Goal: Transaction & Acquisition: Purchase product/service

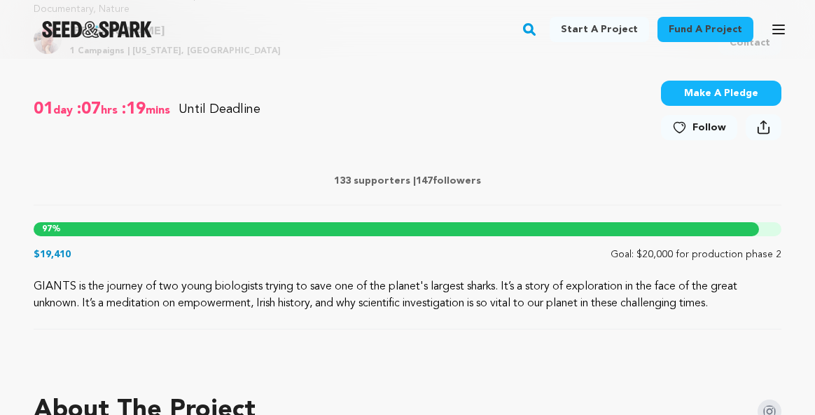
scroll to position [530, 0]
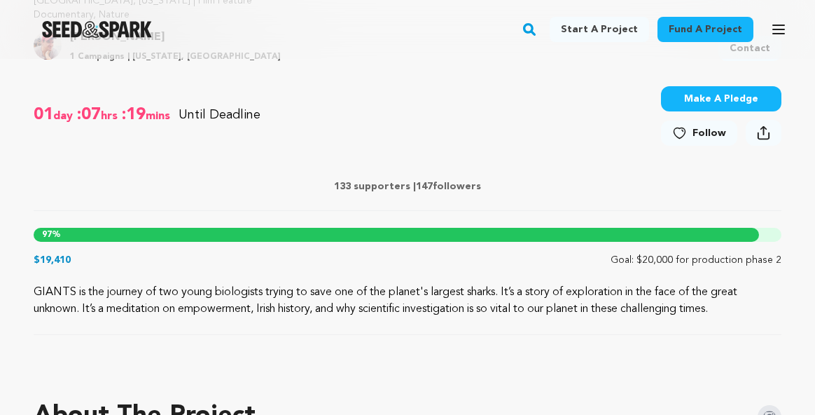
click at [509, 235] on div "97 %" at bounding box center [396, 235] width 725 height 14
click at [60, 258] on p "$19,410" at bounding box center [52, 260] width 37 height 14
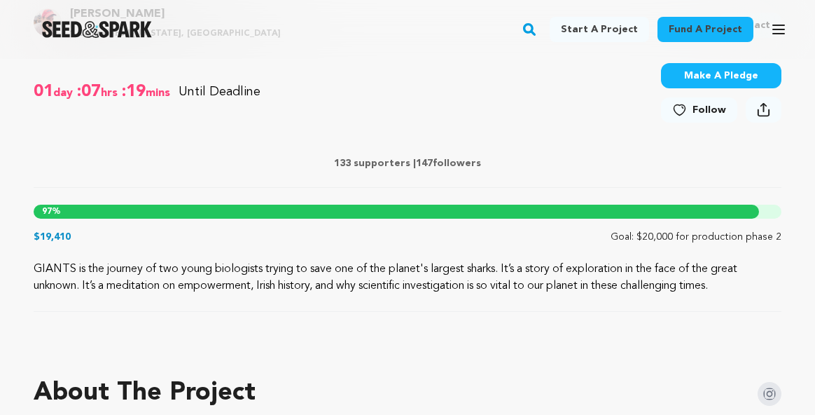
click at [683, 23] on link "Fund a project" at bounding box center [705, 29] width 96 height 25
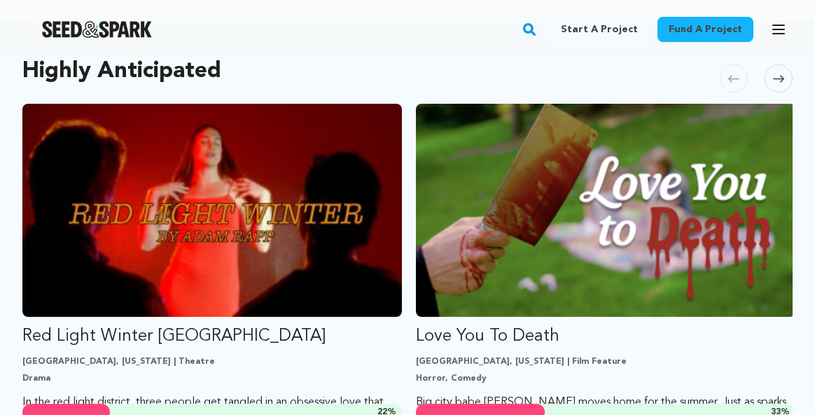
scroll to position [842, 0]
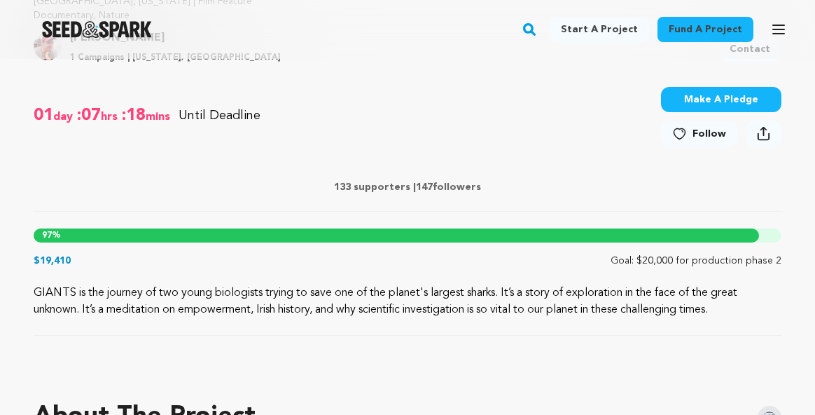
scroll to position [494, 0]
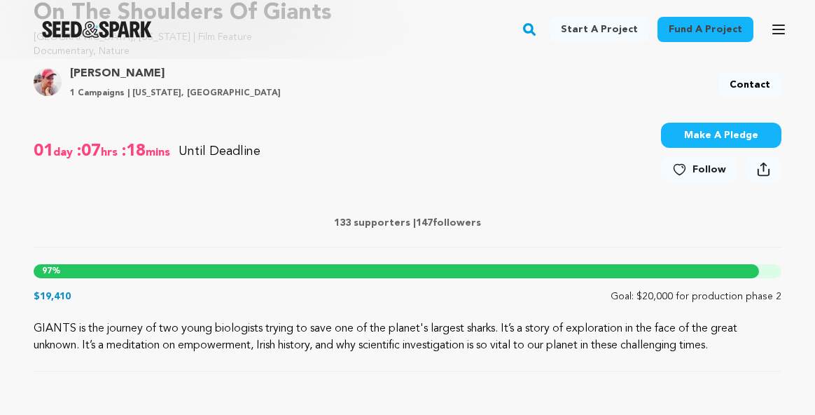
click at [731, 136] on button "Make A Pledge" at bounding box center [721, 135] width 120 height 25
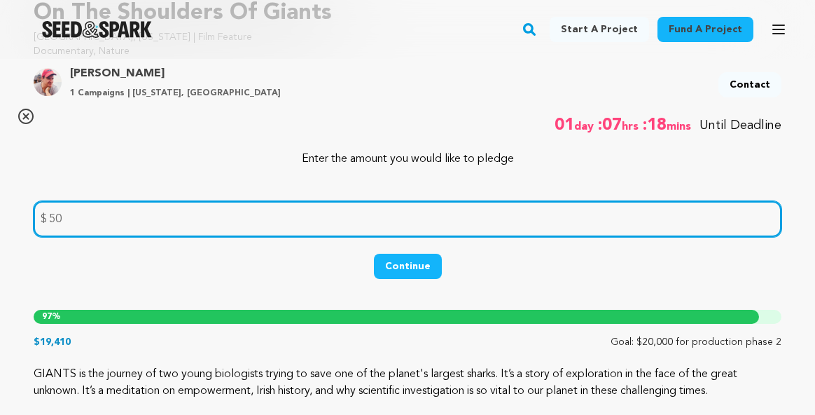
type input "50"
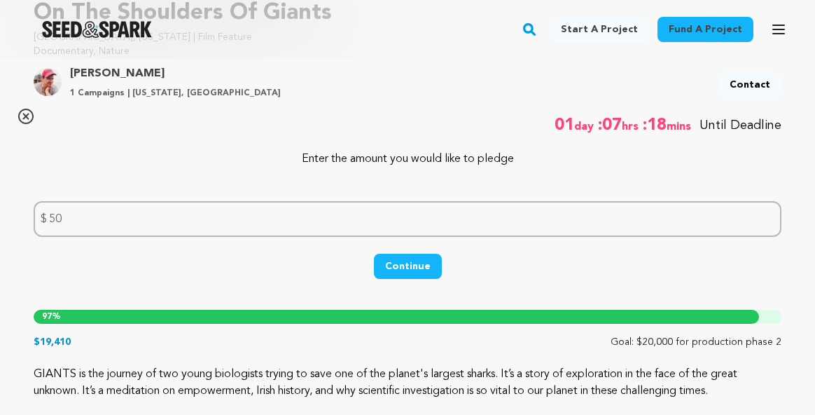
click at [417, 265] on button "Continue" at bounding box center [408, 265] width 68 height 25
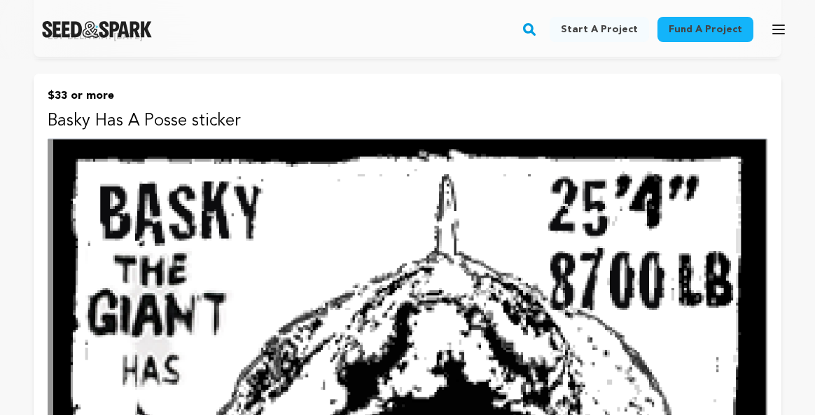
scroll to position [1706, 0]
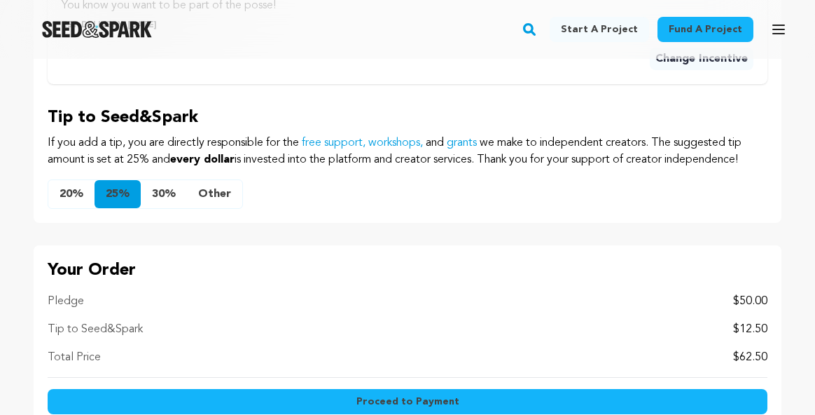
scroll to position [1475, 0]
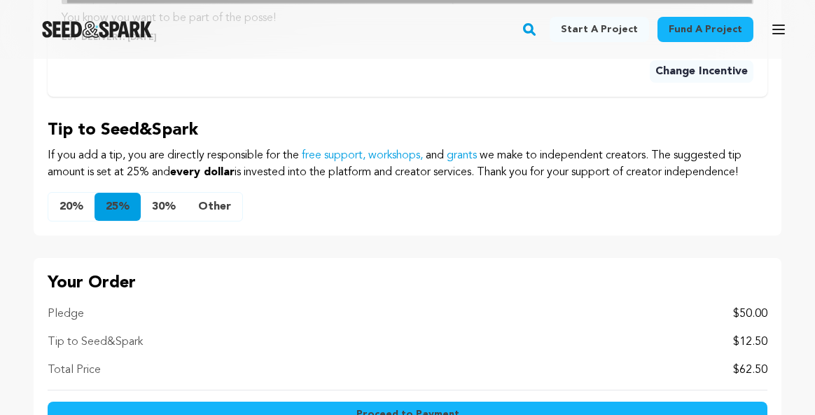
click at [225, 204] on button "Other" at bounding box center [214, 207] width 55 height 28
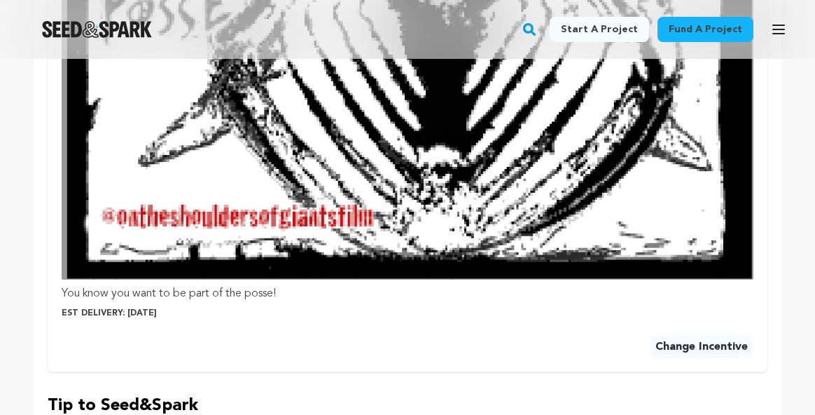
scroll to position [1224, 0]
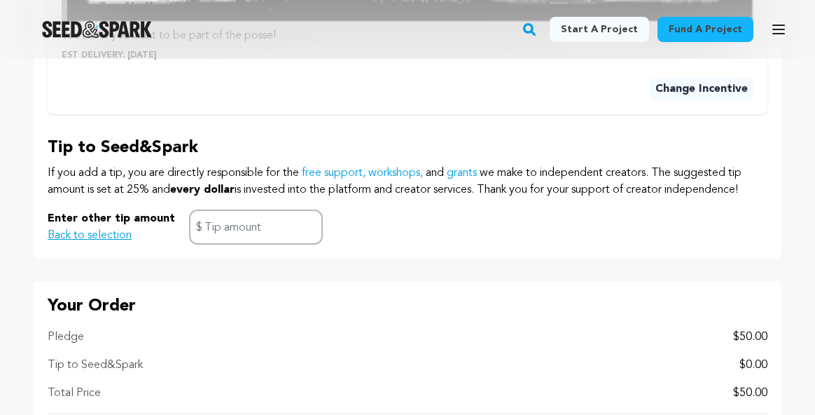
click at [686, 91] on button "Change Incentive" at bounding box center [702, 89] width 104 height 22
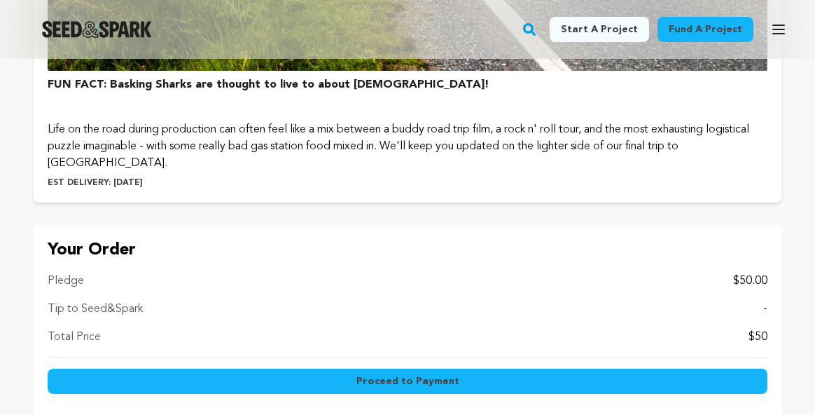
scroll to position [3119, 0]
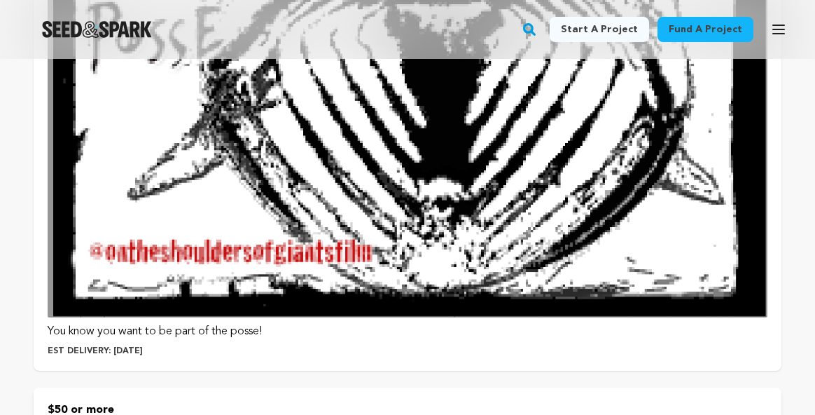
click at [587, 221] on img at bounding box center [408, 3] width 720 height 625
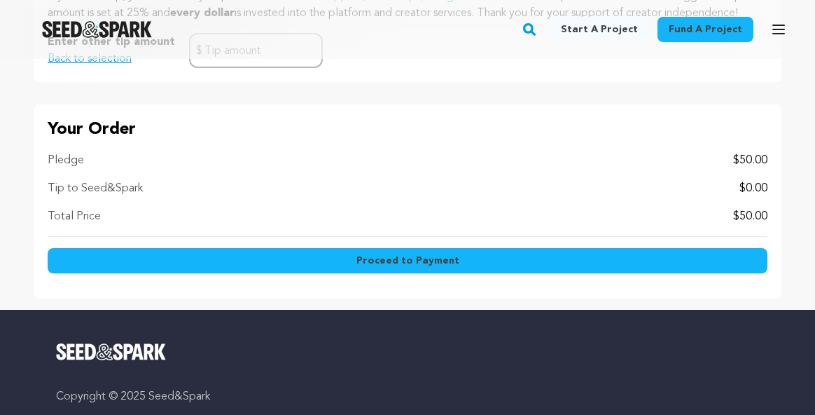
scroll to position [1631, 0]
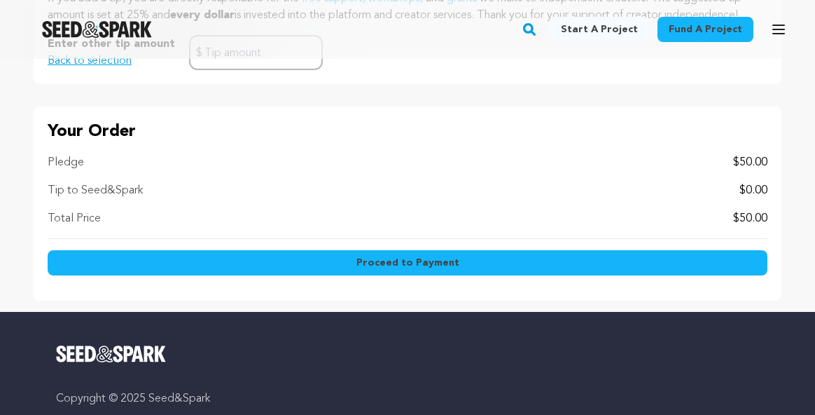
click at [470, 257] on button "Proceed to Payment" at bounding box center [408, 262] width 720 height 25
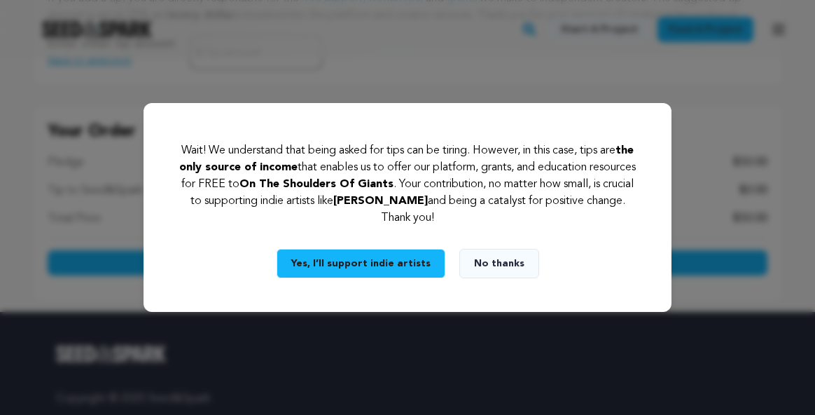
click at [497, 261] on button "No thanks" at bounding box center [499, 263] width 80 height 29
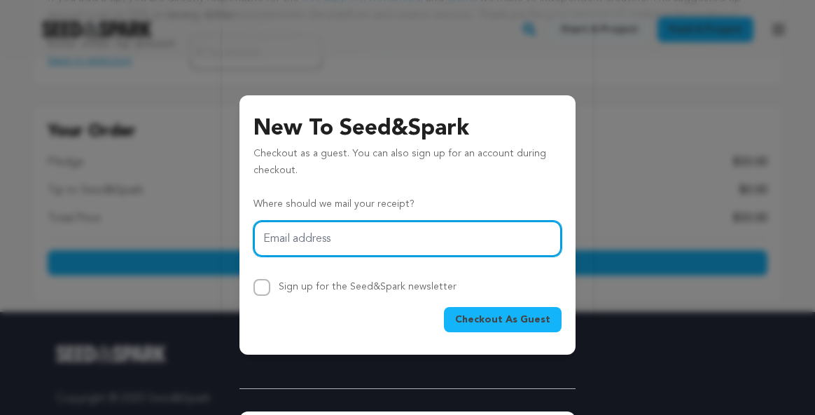
click at [422, 246] on input "Email address" at bounding box center [407, 239] width 308 height 36
type input "[PERSON_NAME][EMAIL_ADDRESS][PERSON_NAME][DOMAIN_NAME]"
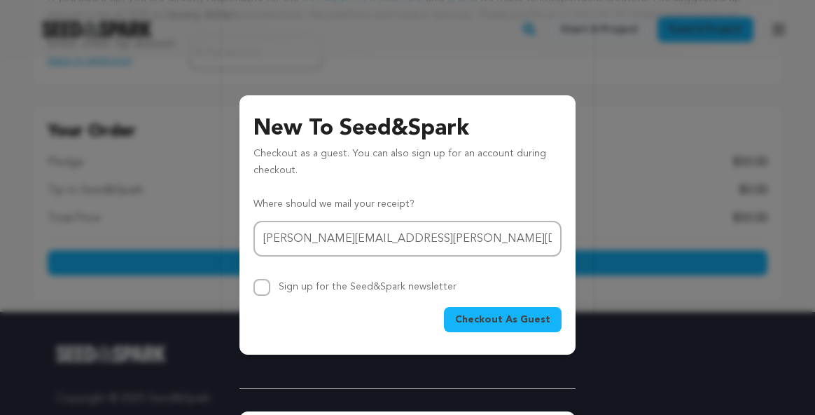
click at [506, 319] on span "Checkout As Guest" at bounding box center [502, 319] width 95 height 14
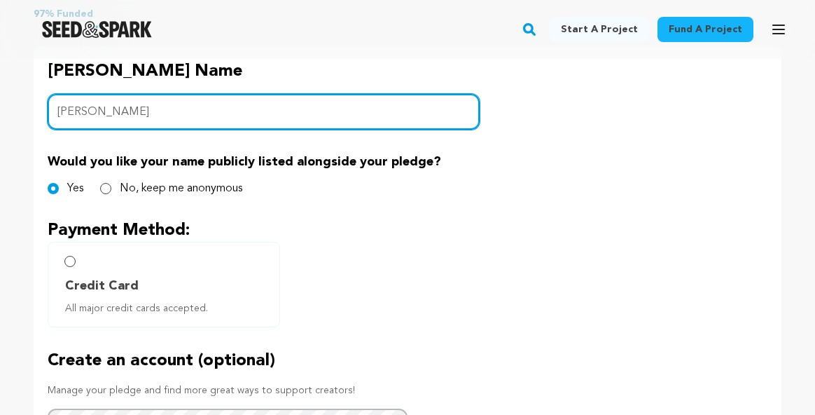
scroll to position [674, 0]
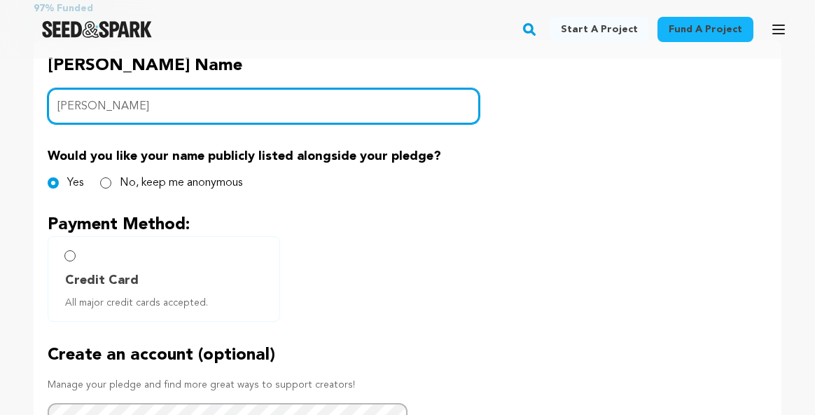
type input "Martha Roesler"
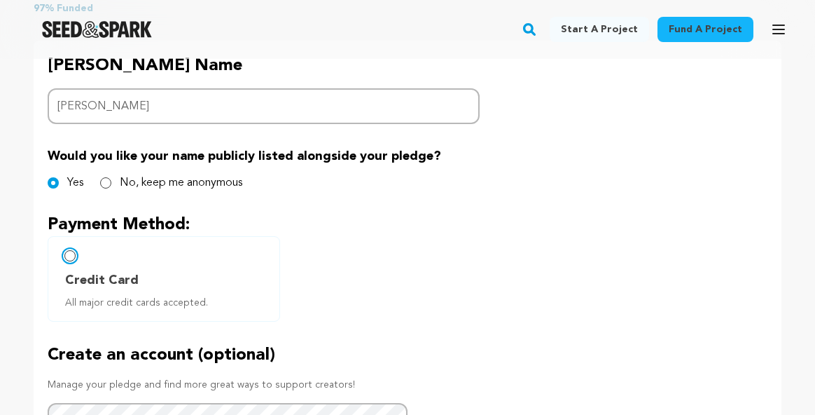
click at [69, 258] on input "Credit Card All major credit cards accepted." at bounding box center [69, 255] width 11 height 11
radio input "false"
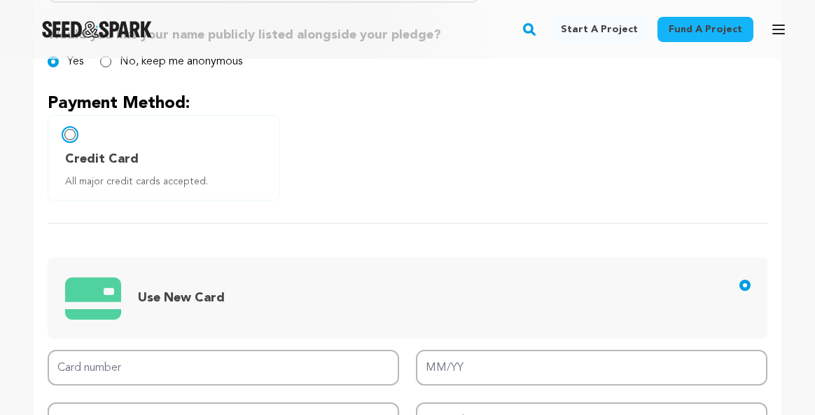
scroll to position [796, 0]
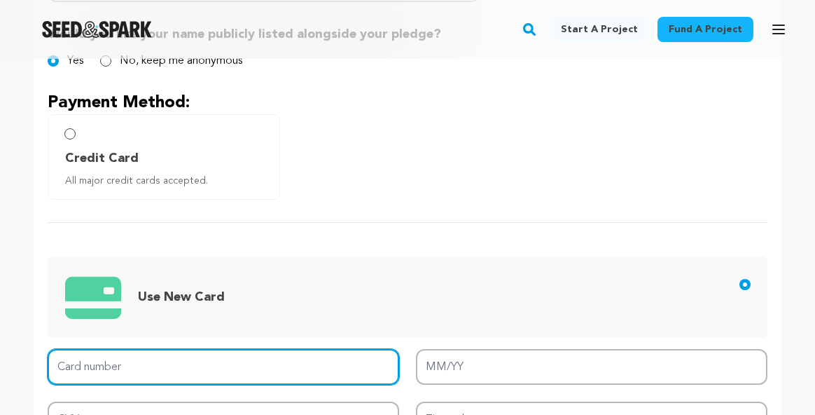
click at [211, 359] on input "Card number" at bounding box center [224, 367] width 352 height 36
type input "3717 1944 9134 002"
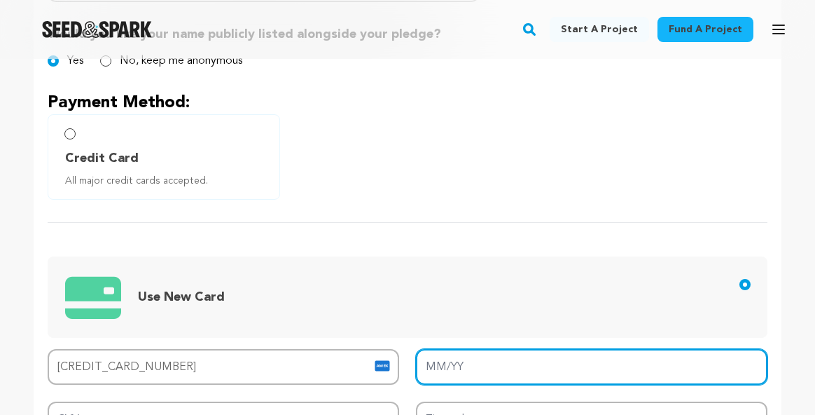
click at [452, 368] on input "MM/YY" at bounding box center [592, 367] width 352 height 36
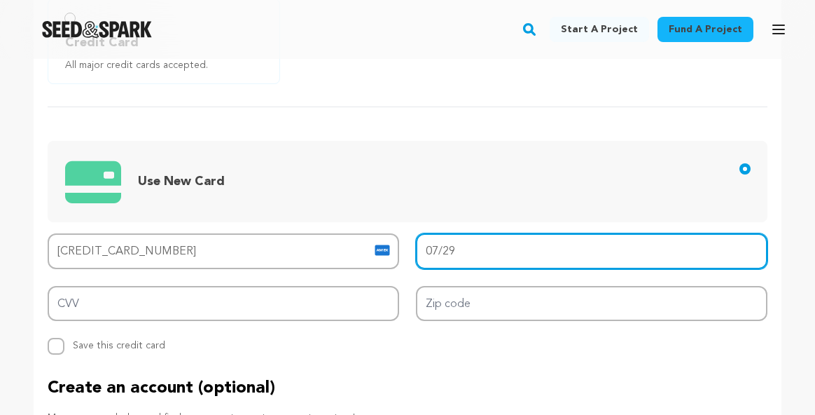
scroll to position [961, 0]
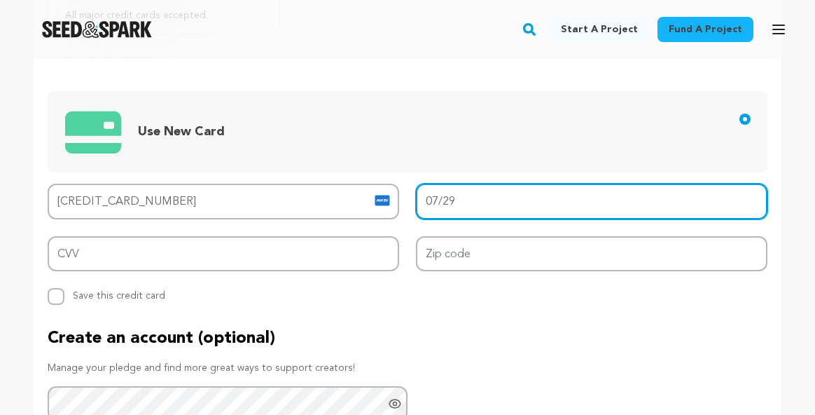
type input "07/29"
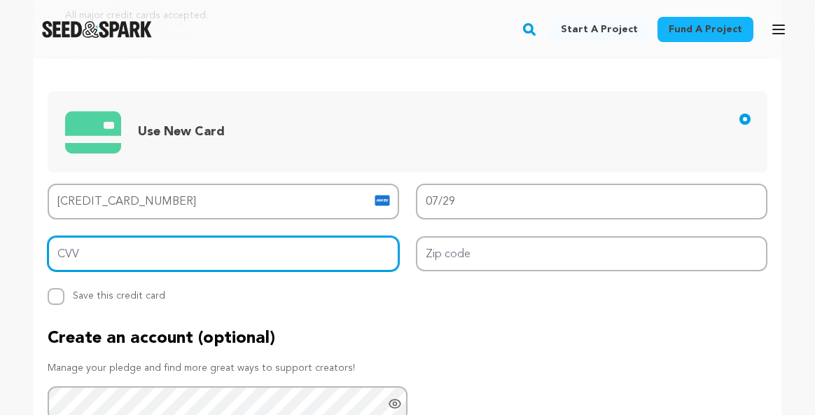
click at [344, 255] on input "CVV" at bounding box center [224, 254] width 352 height 36
type input "3392"
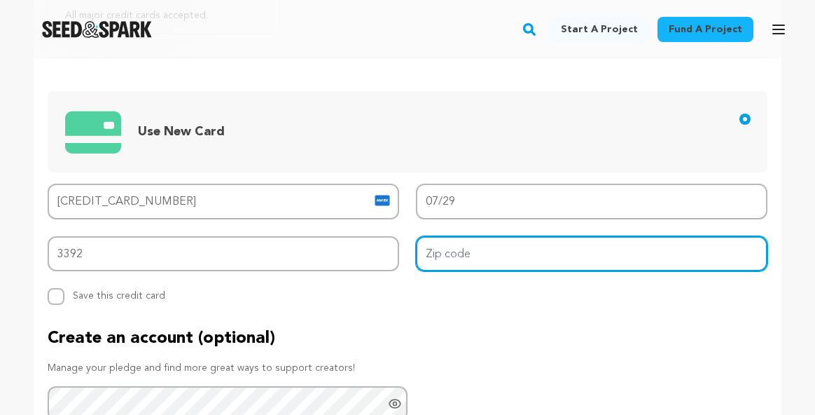
click at [465, 256] on input "Zip code" at bounding box center [592, 254] width 352 height 36
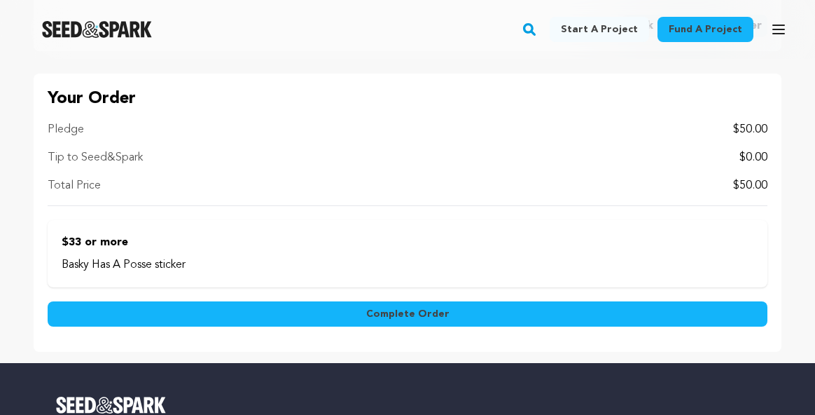
scroll to position [1473, 0]
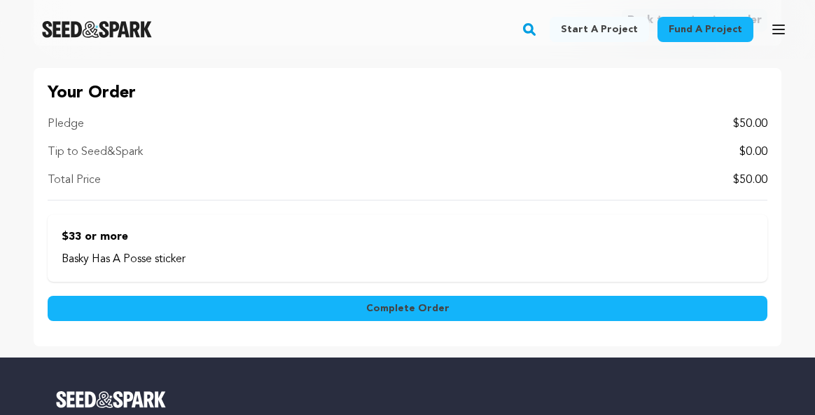
type input "33037"
drag, startPoint x: 425, startPoint y: 317, endPoint x: 427, endPoint y: 309, distance: 8.0
click at [427, 309] on button "Complete Order" at bounding box center [408, 307] width 720 height 25
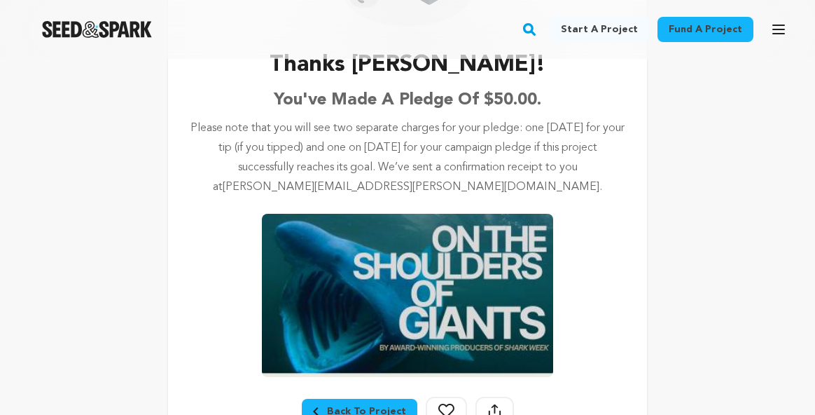
scroll to position [241, 0]
